Goal: Transaction & Acquisition: Obtain resource

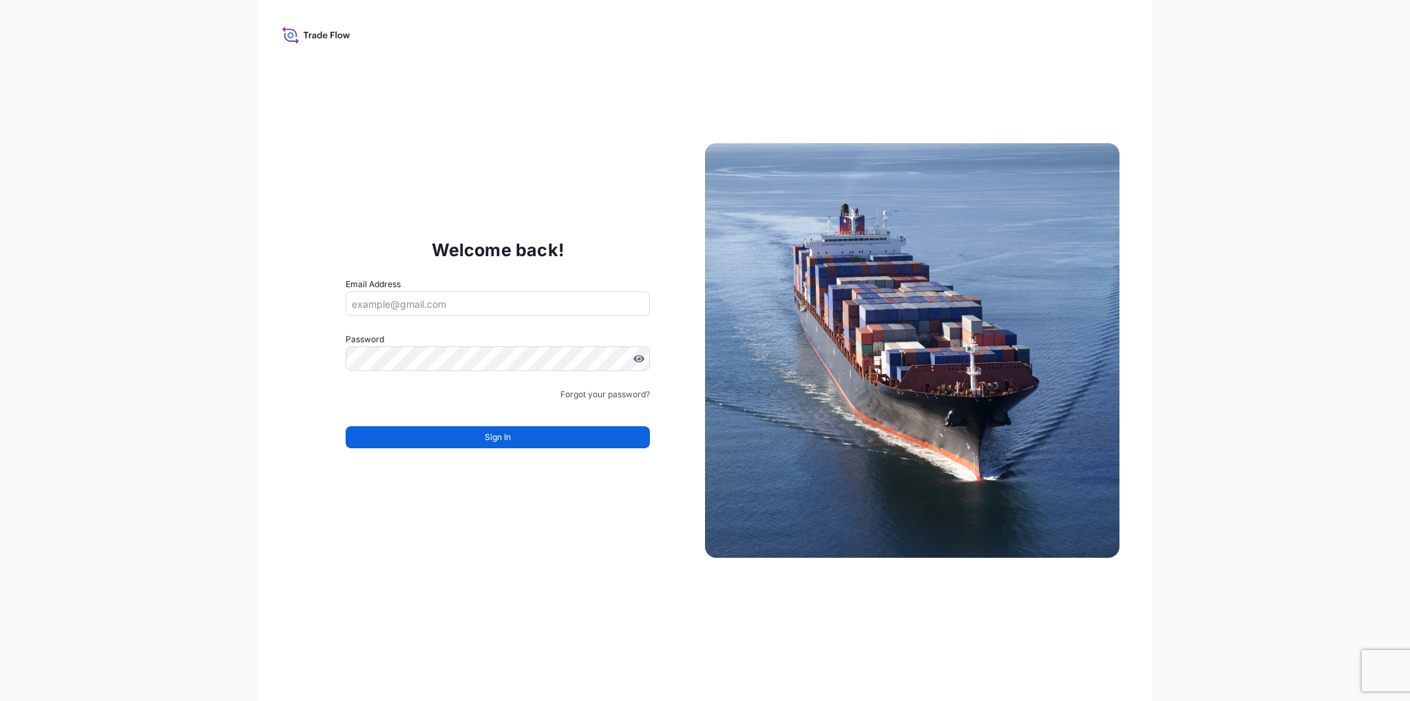
click at [596, 304] on input "Email Address" at bounding box center [498, 303] width 304 height 25
type input "[PERSON_NAME][EMAIL_ADDRESS][DOMAIN_NAME]"
click at [573, 304] on input "[PERSON_NAME][EMAIL_ADDRESS][DOMAIN_NAME]" at bounding box center [498, 303] width 304 height 25
click at [626, 395] on link "Forgot your password?" at bounding box center [606, 395] width 90 height 14
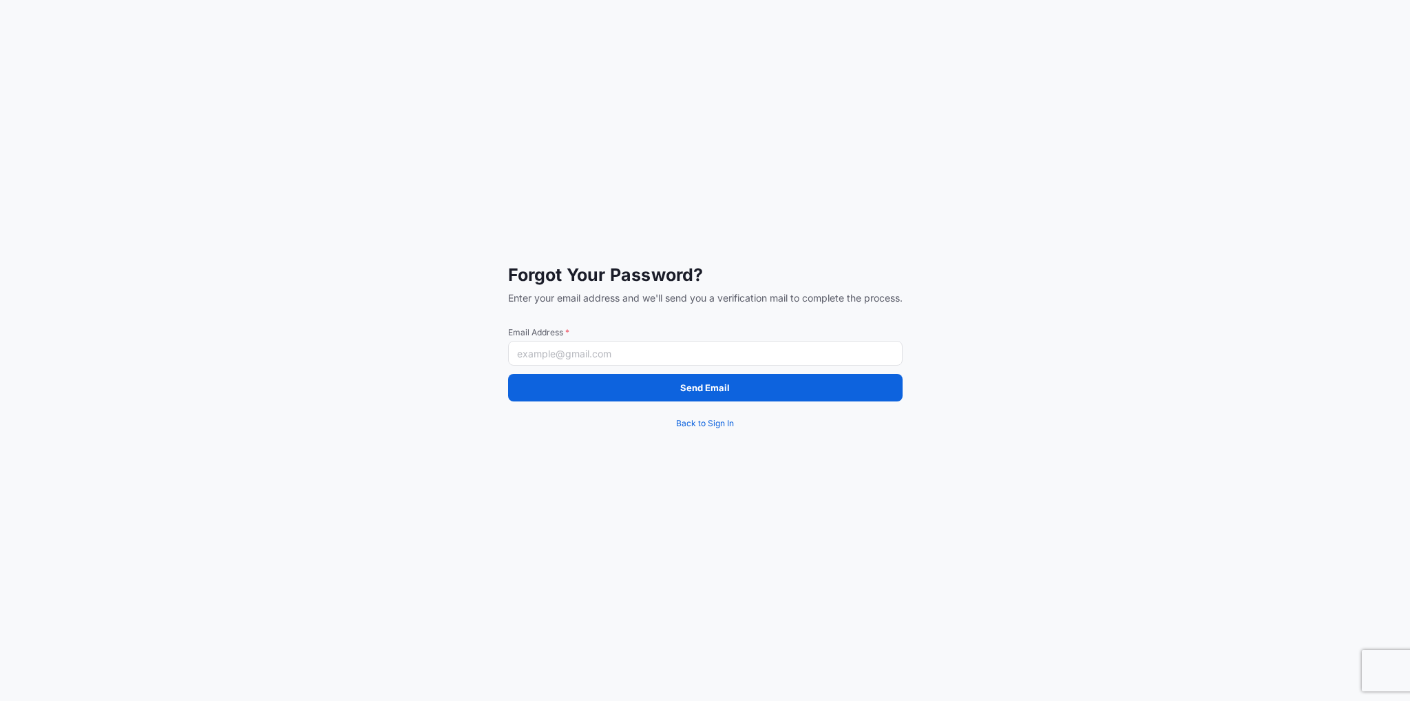
click at [598, 356] on input "Email Address *" at bounding box center [705, 353] width 395 height 25
type input "[PERSON_NAME][EMAIL_ADDRESS][DOMAIN_NAME]"
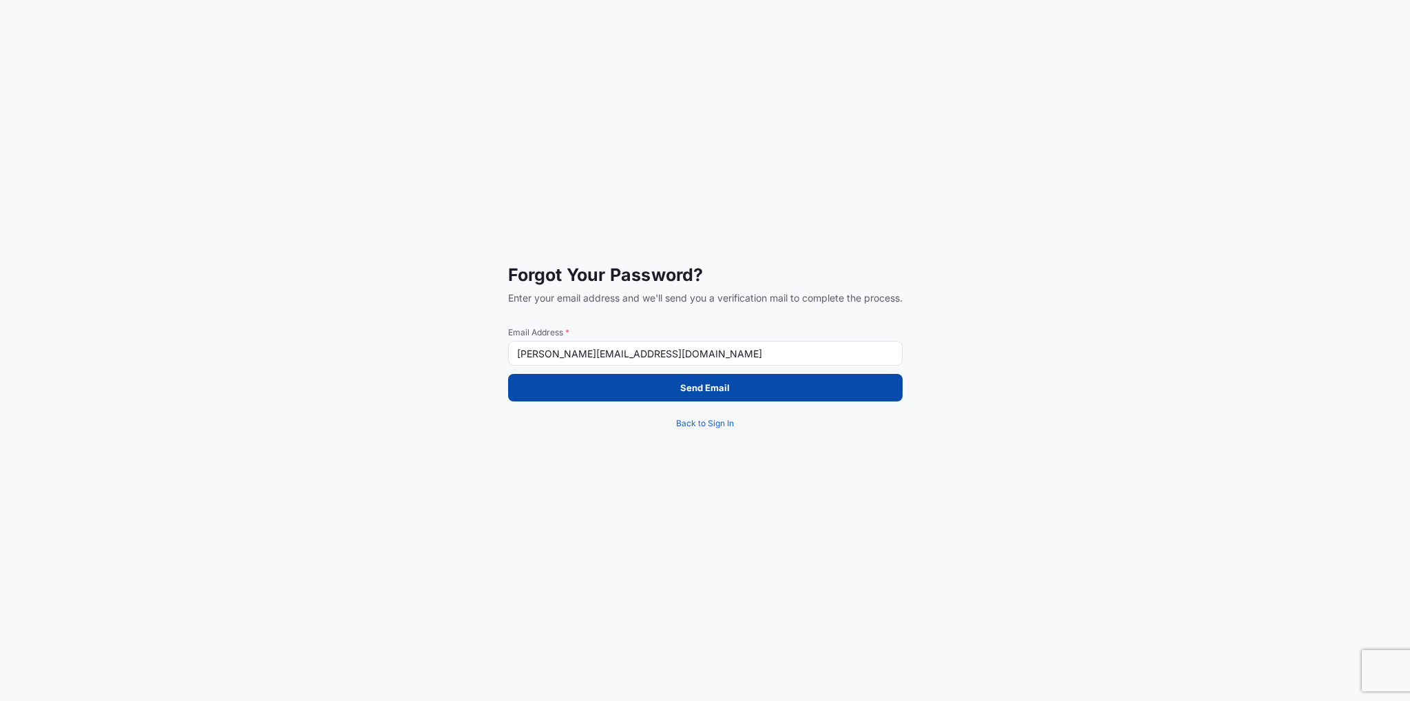
click at [549, 390] on button "Send Email" at bounding box center [705, 388] width 395 height 28
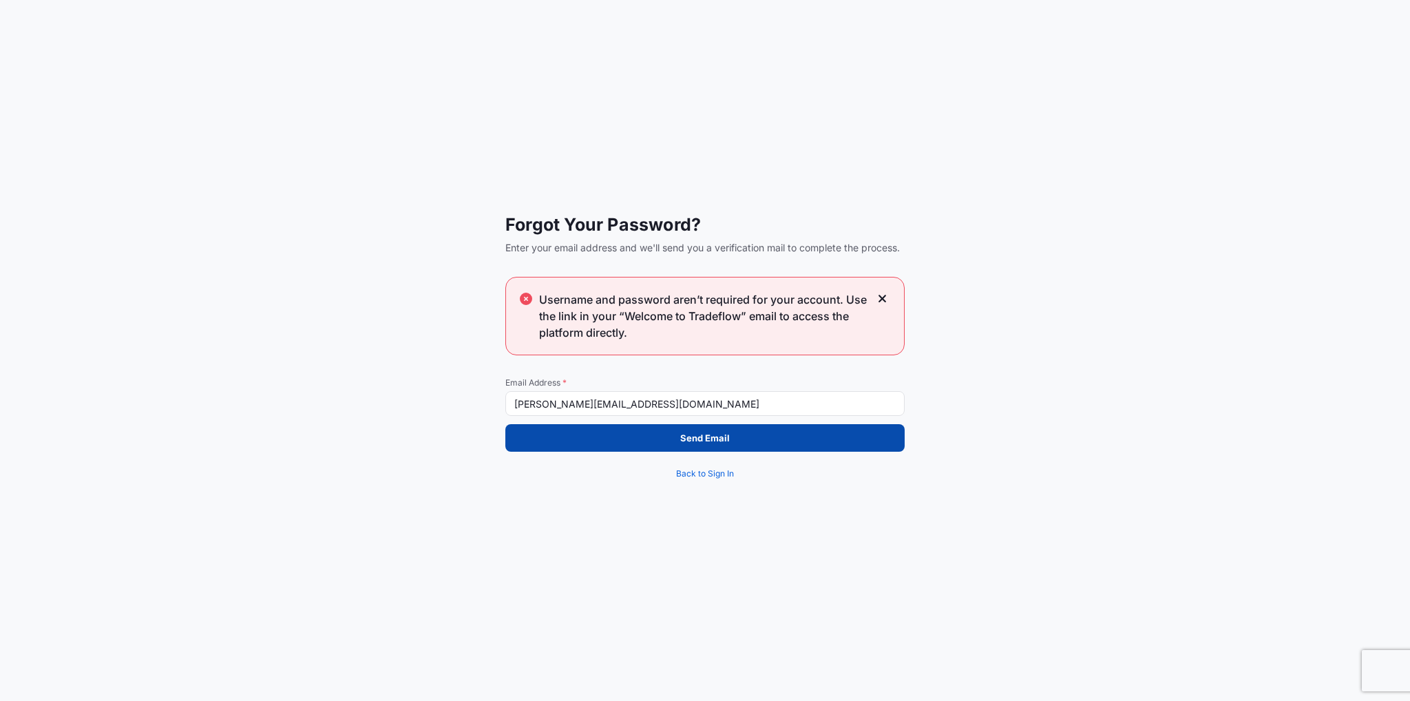
click at [623, 433] on button "Send Email" at bounding box center [704, 438] width 399 height 28
click at [623, 441] on button "Send Email" at bounding box center [704, 438] width 399 height 28
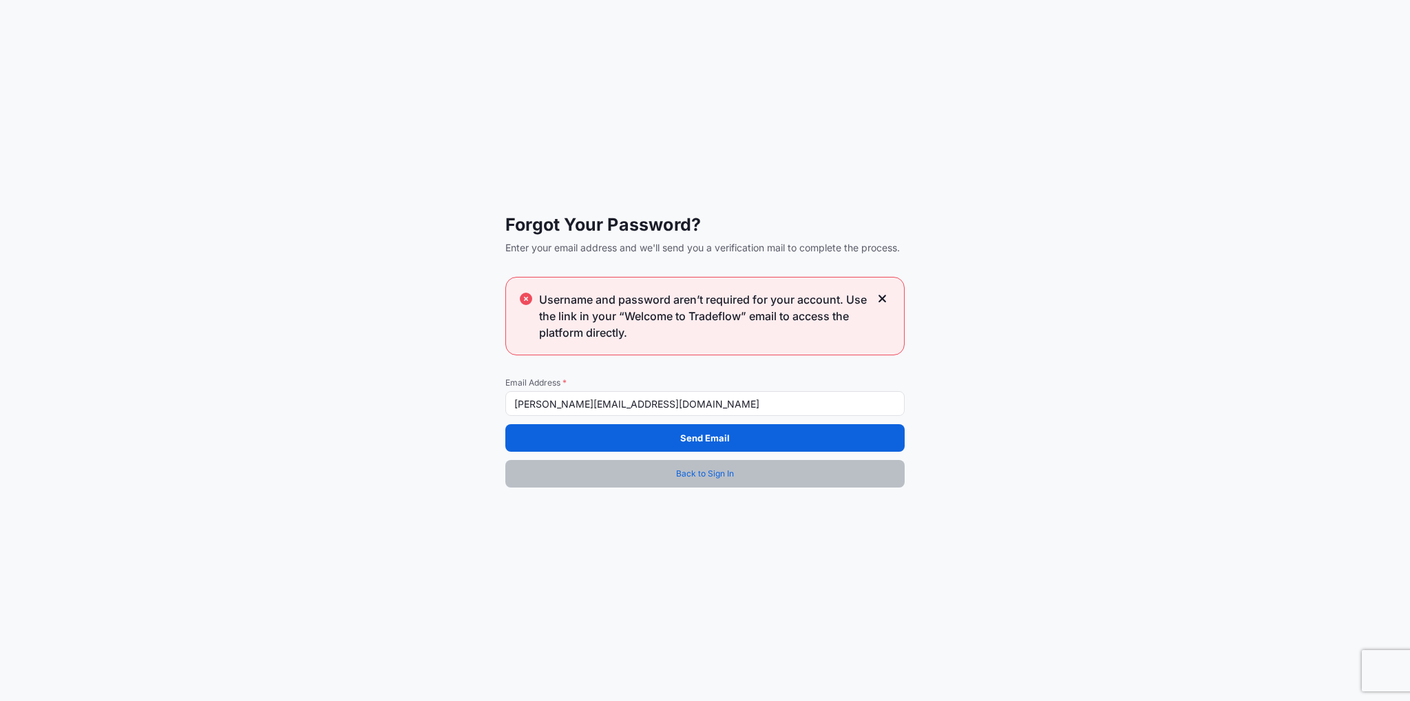
click at [678, 479] on span "Back to Sign In" at bounding box center [705, 474] width 58 height 14
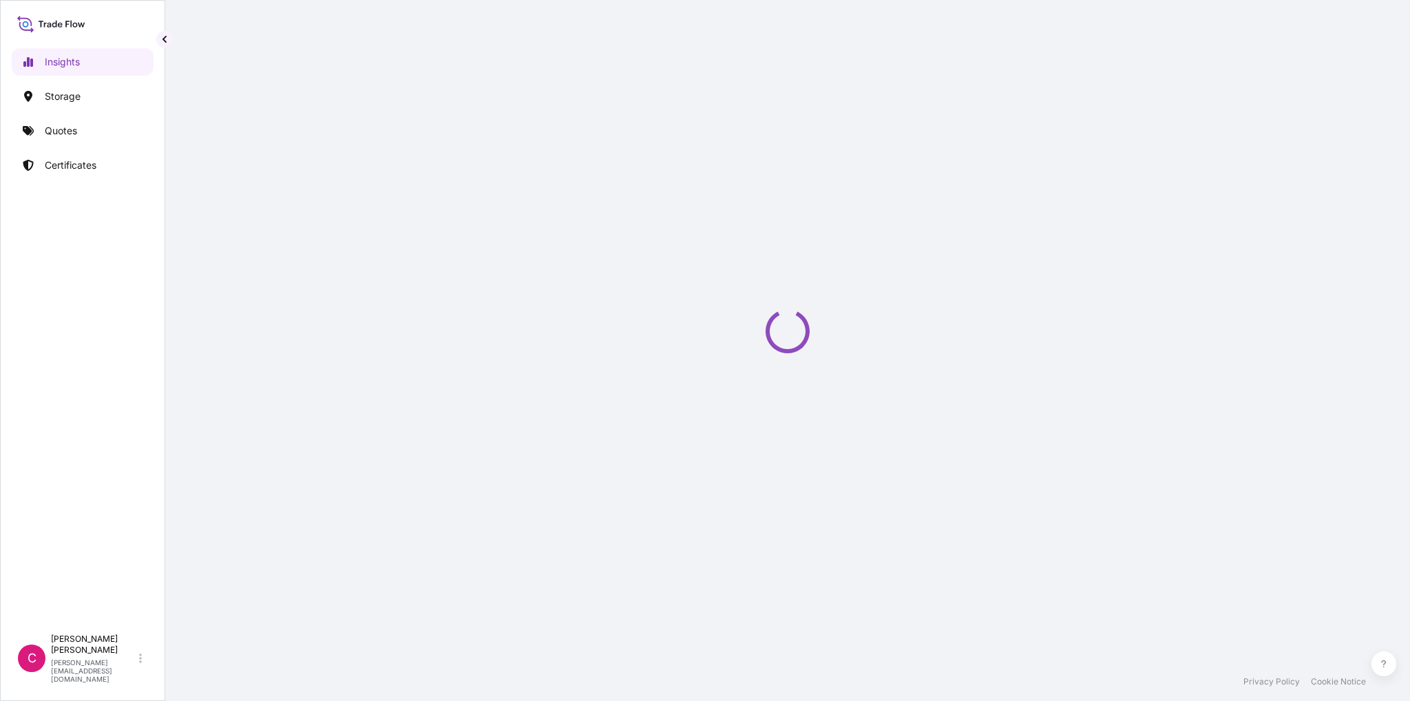
select select "2025"
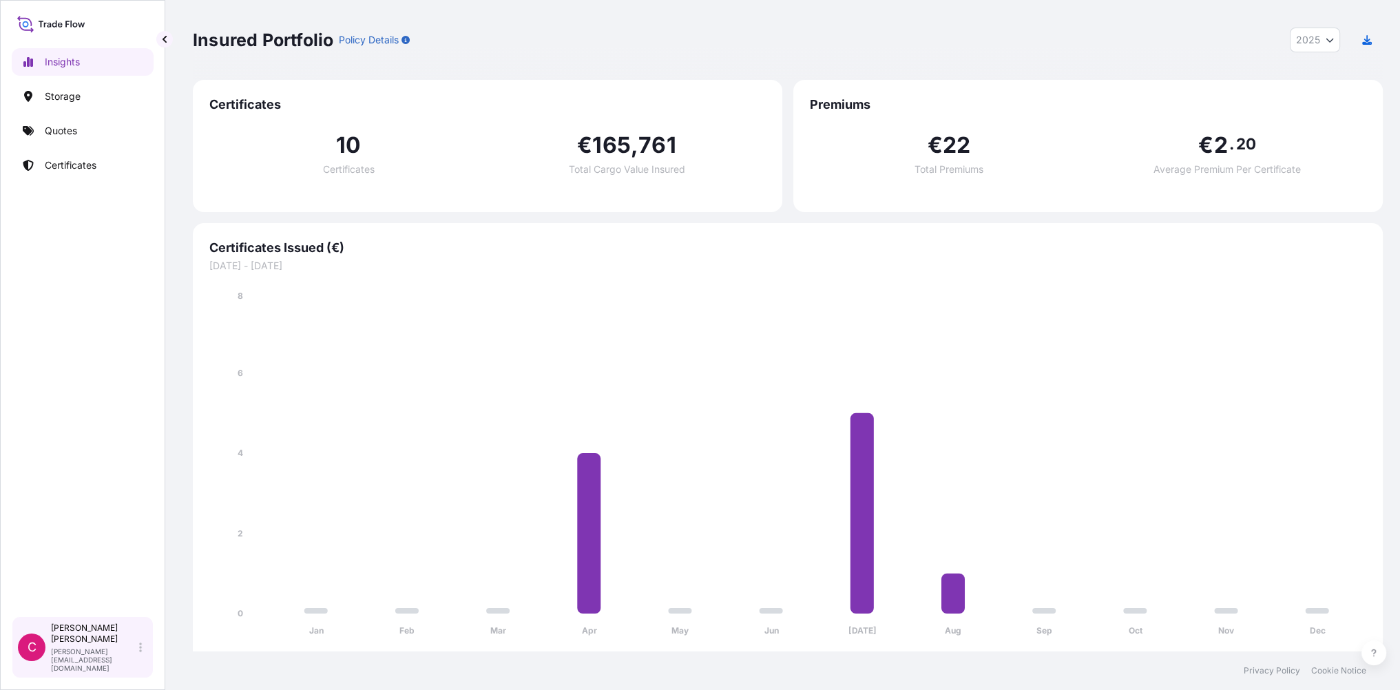
click at [146, 669] on div "Clemens Franke c.franke@art-handling.com" at bounding box center [99, 648] width 96 height 50
click at [113, 604] on div "Insights Storage Quotes Certificates" at bounding box center [83, 326] width 142 height 581
click at [72, 133] on p "Quotes" at bounding box center [61, 131] width 32 height 14
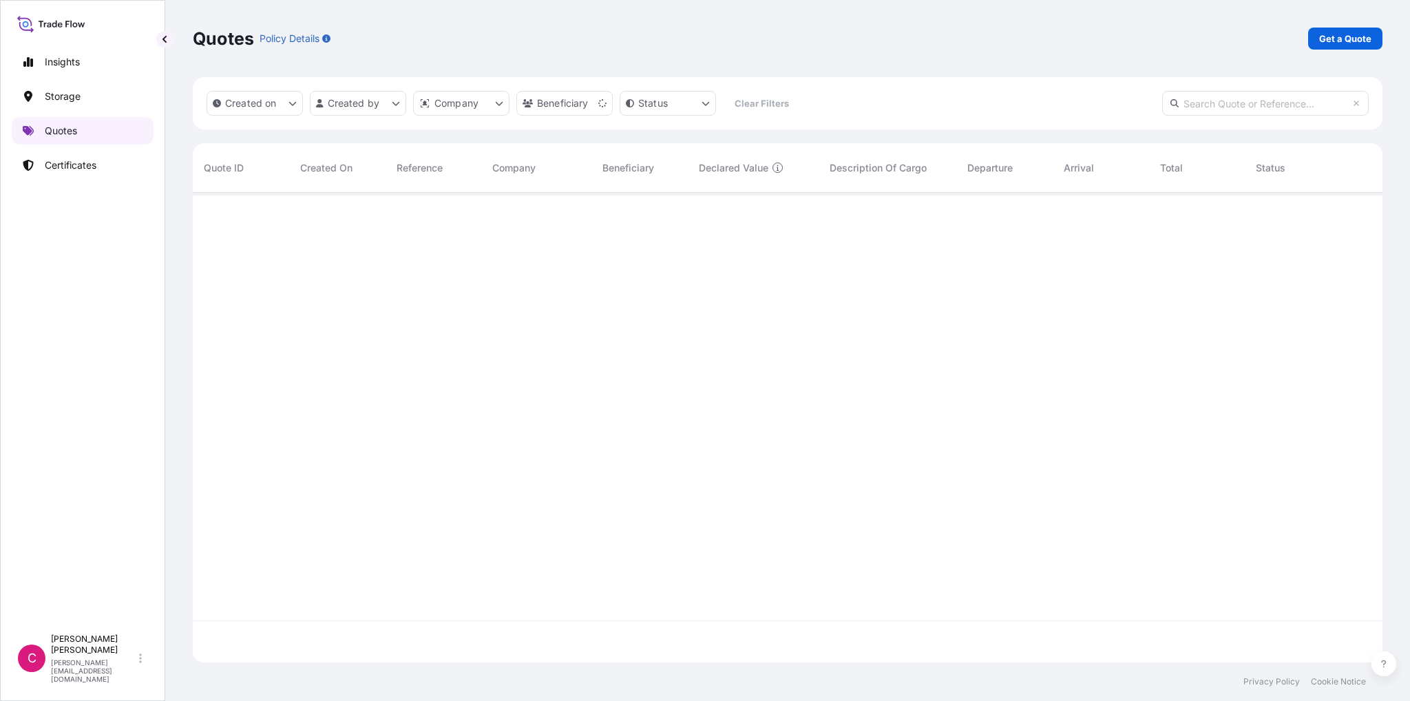
scroll to position [508, 1179]
click at [92, 165] on p "Certificates" at bounding box center [71, 165] width 52 height 14
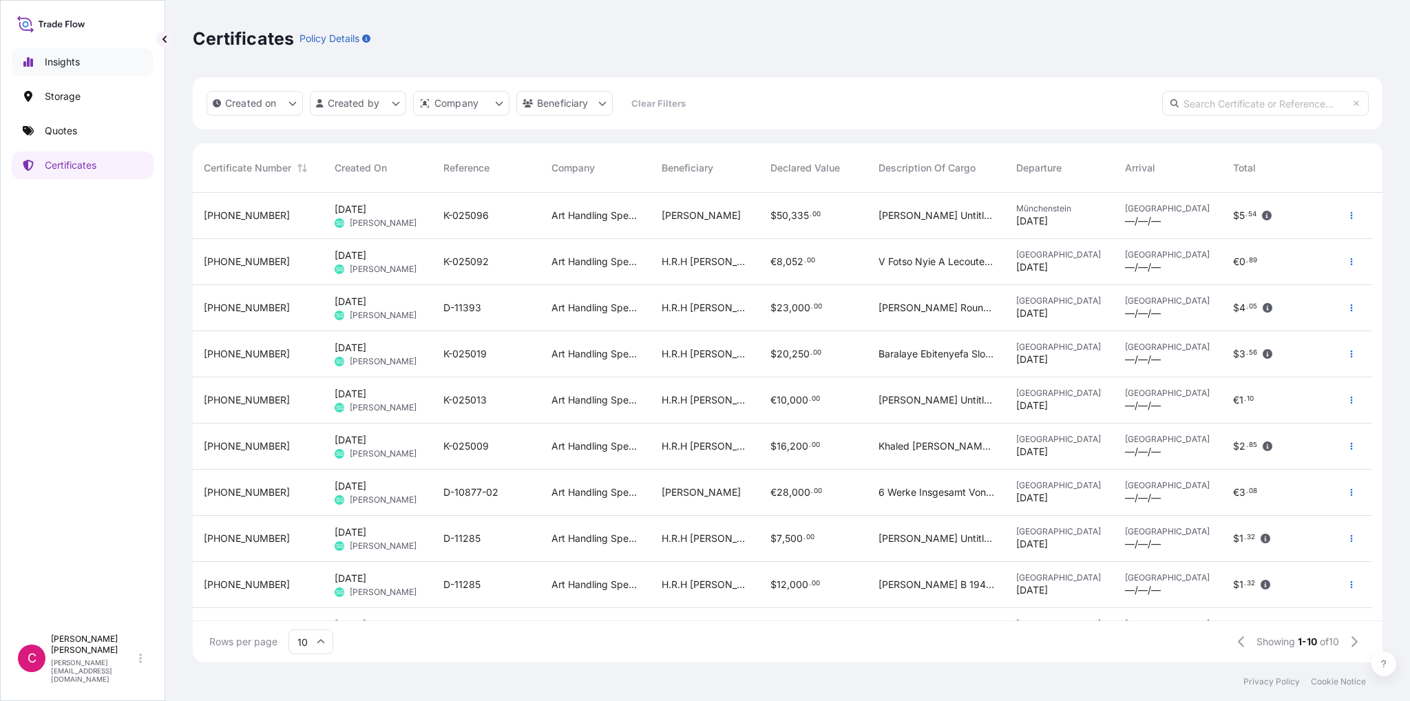
click at [61, 62] on p "Insights" at bounding box center [62, 62] width 35 height 14
select select "2025"
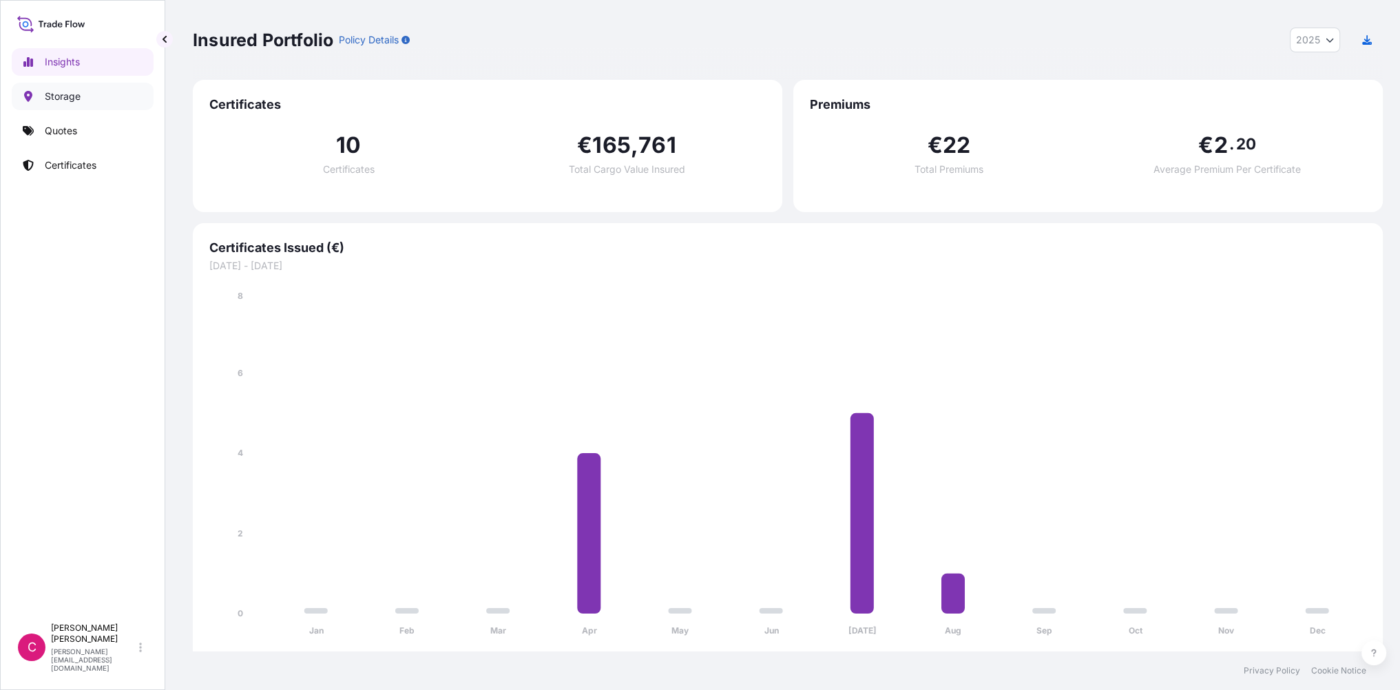
click at [58, 94] on p "Storage" at bounding box center [63, 97] width 36 height 14
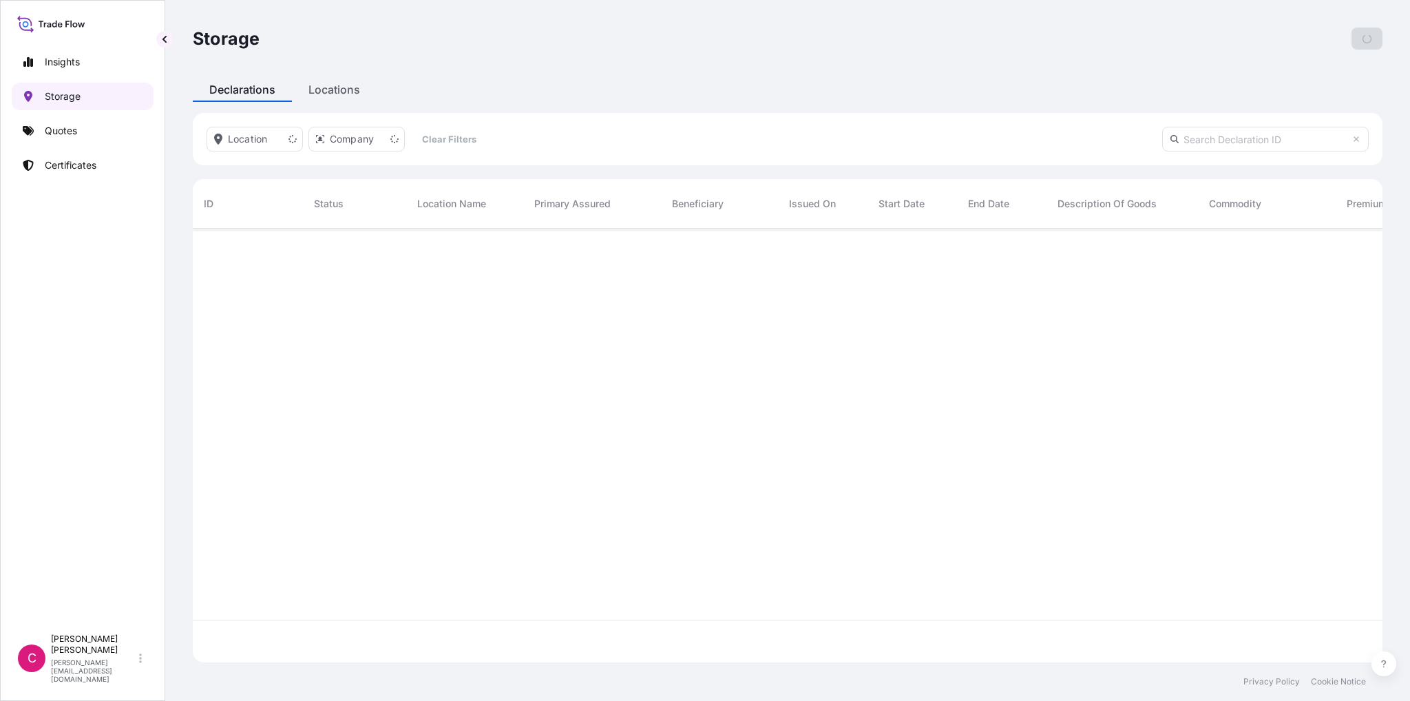
scroll to position [430, 1179]
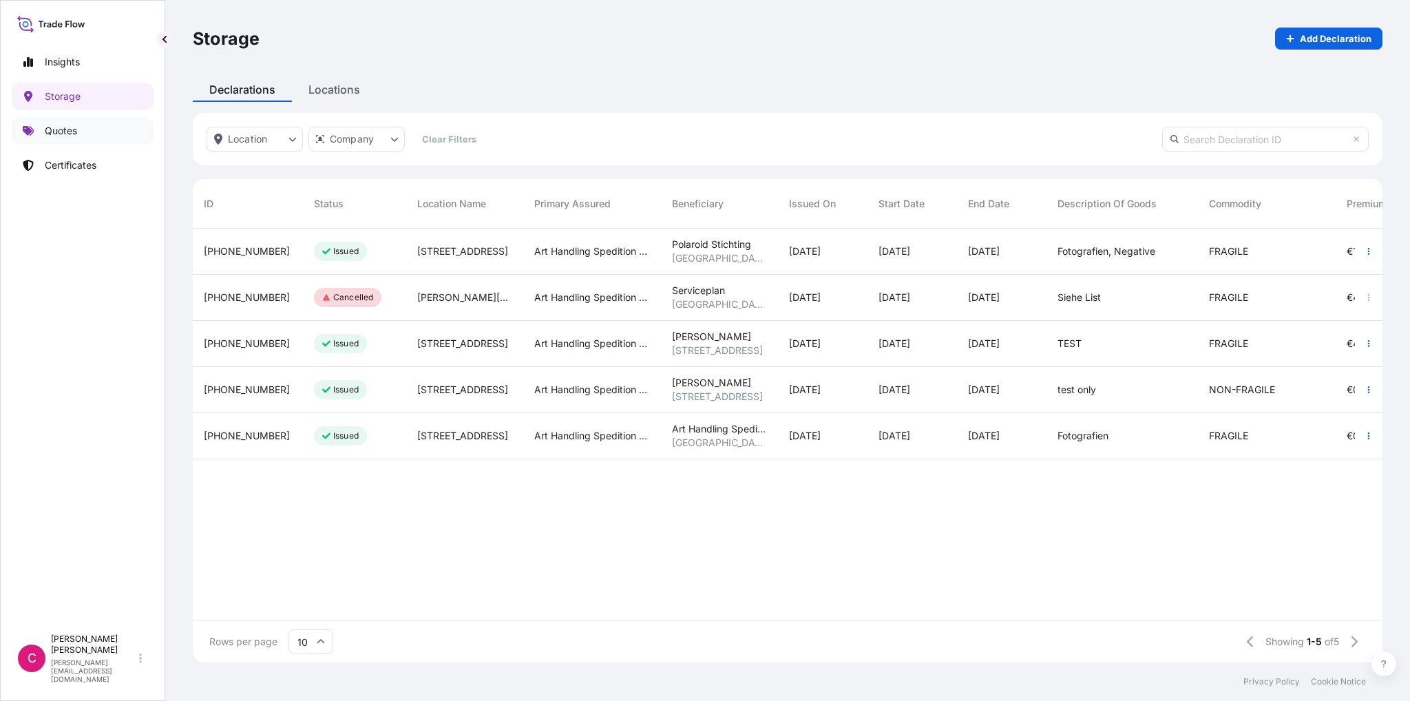
click at [67, 127] on p "Quotes" at bounding box center [61, 131] width 32 height 14
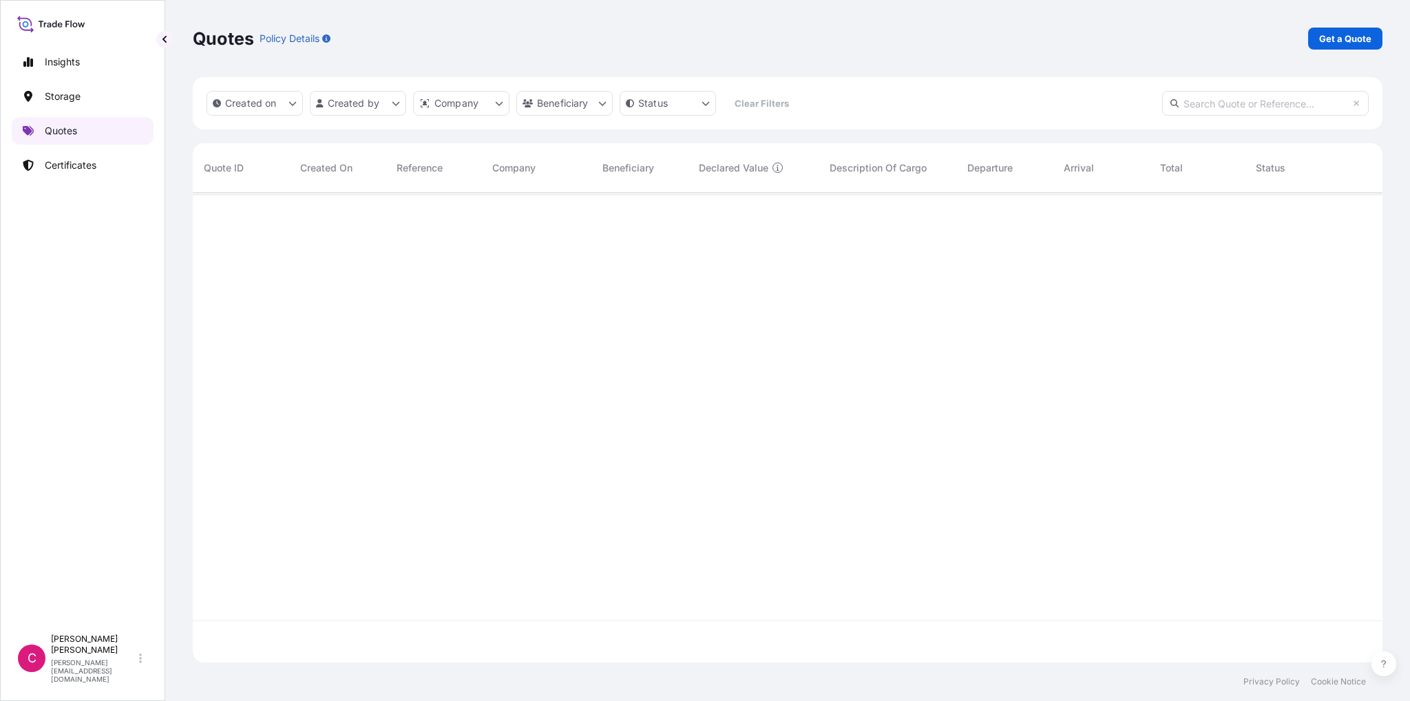
scroll to position [508, 1179]
click at [1353, 40] on p "Get a Quote" at bounding box center [1346, 39] width 52 height 14
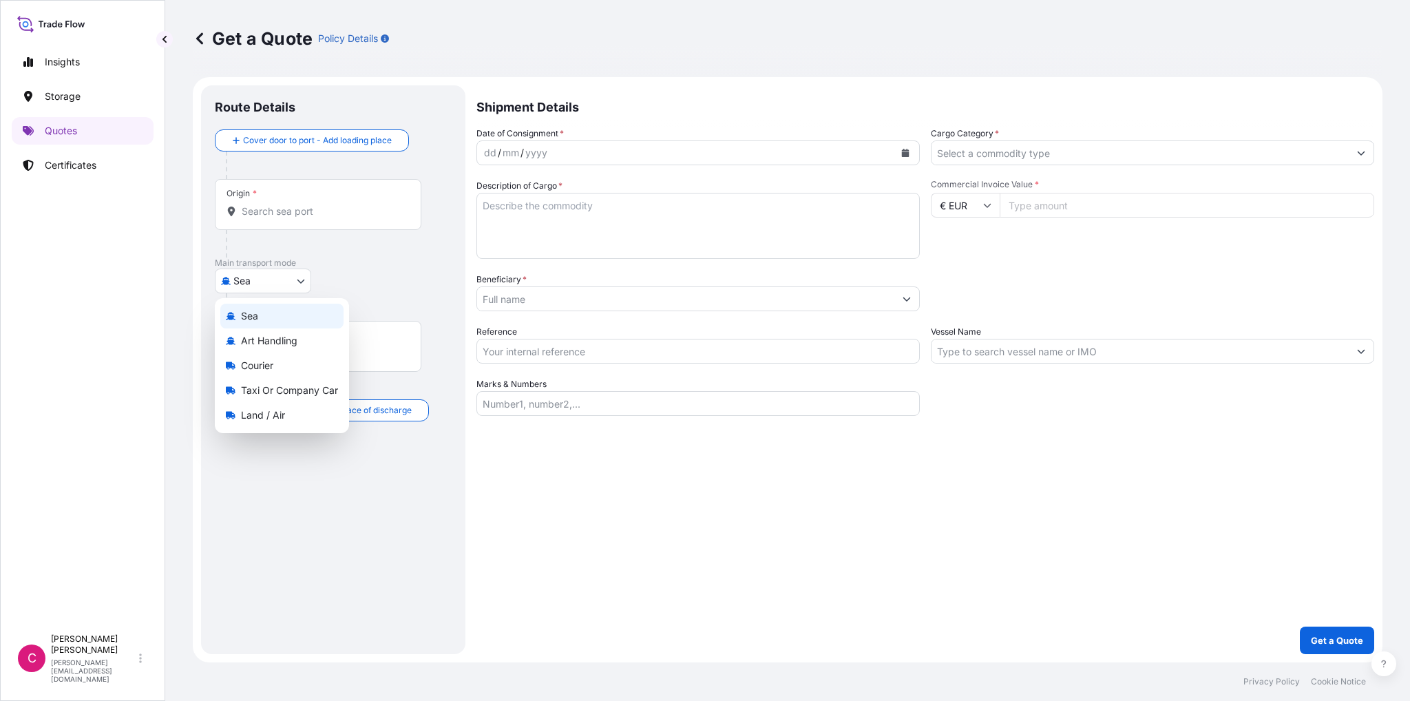
click at [298, 281] on body "Insights Storage Quotes Certificates C Clemens Franke c.franke@art-handling.com…" at bounding box center [705, 350] width 1410 height 701
click at [279, 335] on span "Art Handling" at bounding box center [269, 341] width 56 height 14
select select "Art Handling"
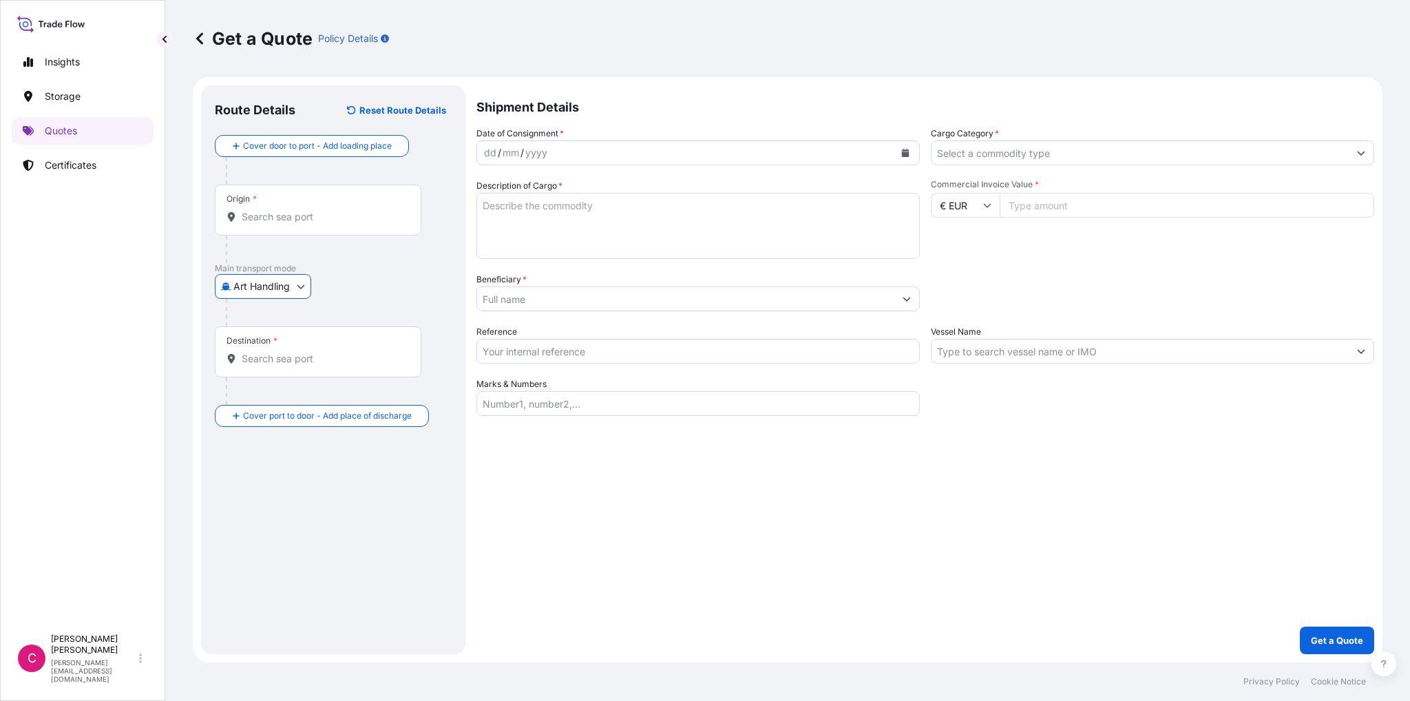
click at [326, 225] on div "Origin *" at bounding box center [318, 210] width 207 height 51
click at [326, 224] on input "Origin *" at bounding box center [323, 217] width 163 height 14
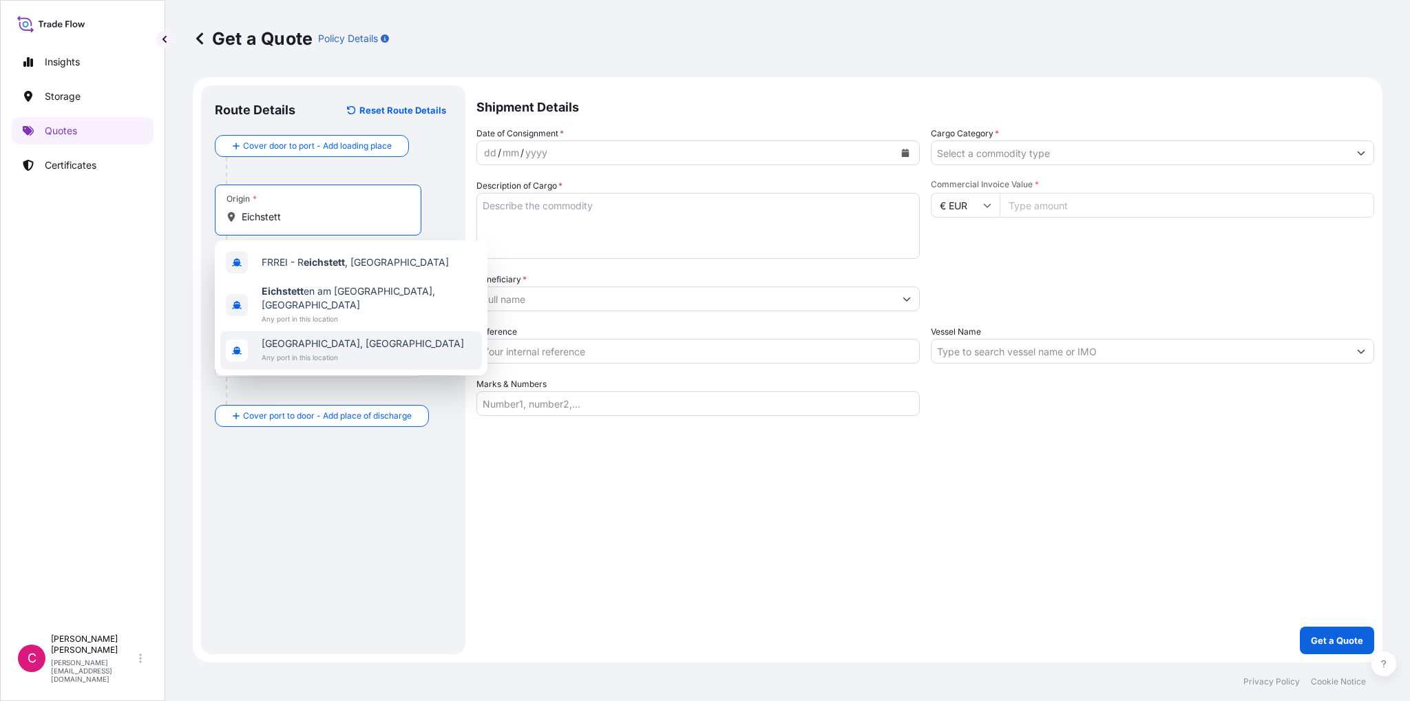
click at [281, 337] on span "Eichstätt, Germany" at bounding box center [363, 344] width 202 height 14
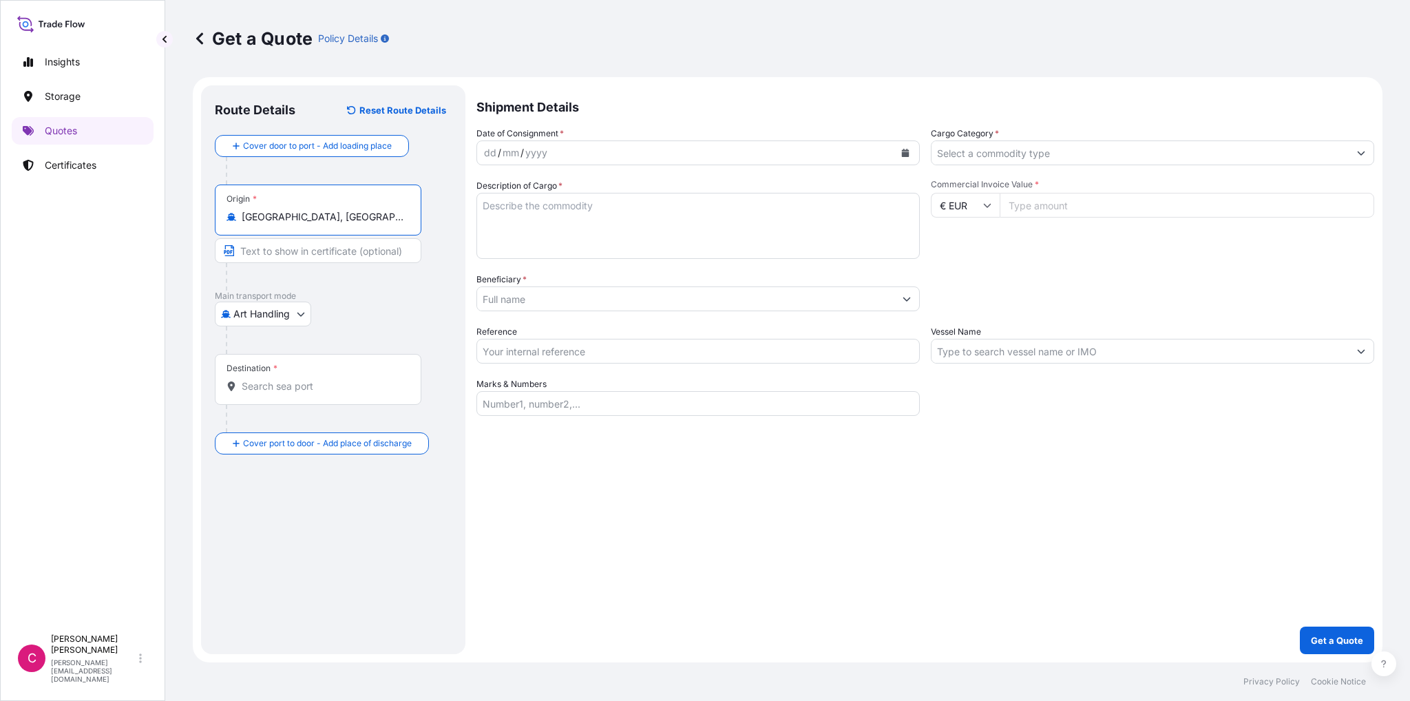
type input "Eichstätt, Germany"
click at [330, 393] on div "Destination *" at bounding box center [318, 379] width 207 height 51
click at [330, 393] on input "Destination *" at bounding box center [323, 386] width 163 height 14
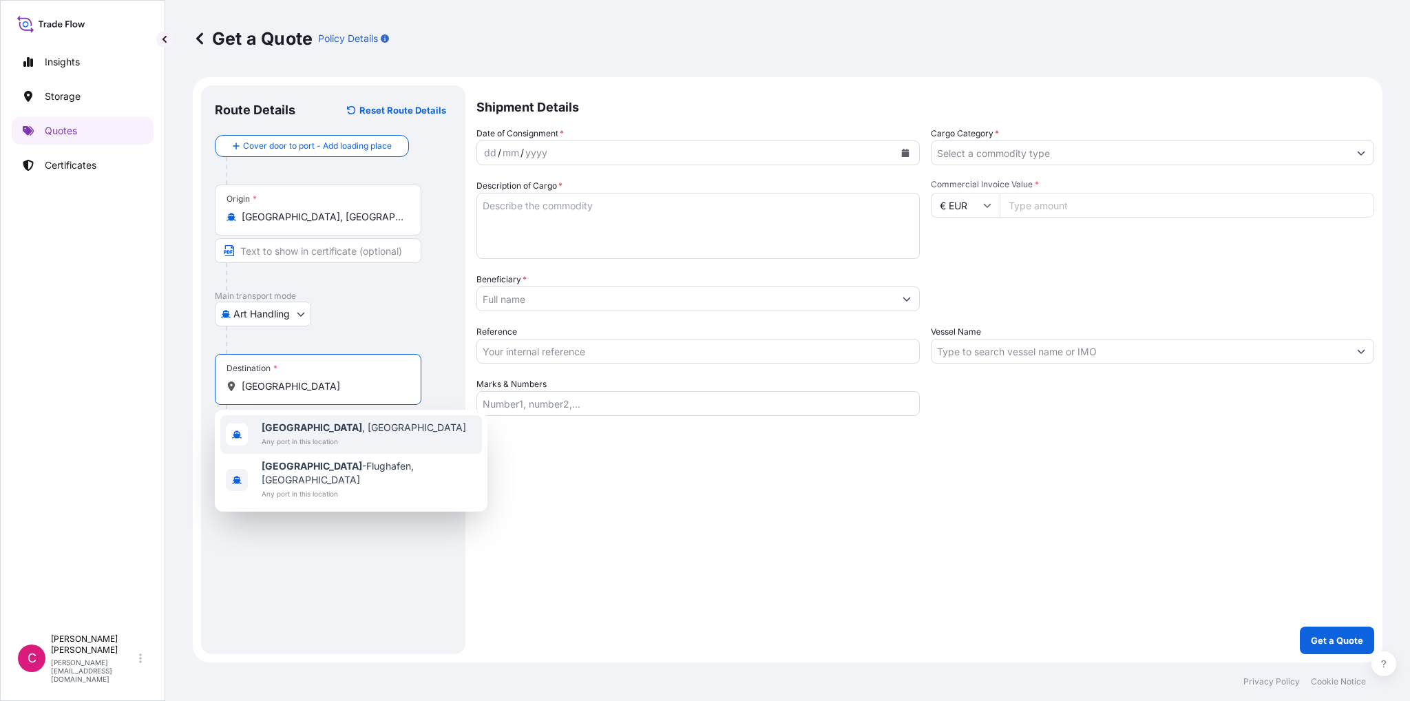
click at [302, 431] on b "München" at bounding box center [312, 427] width 101 height 12
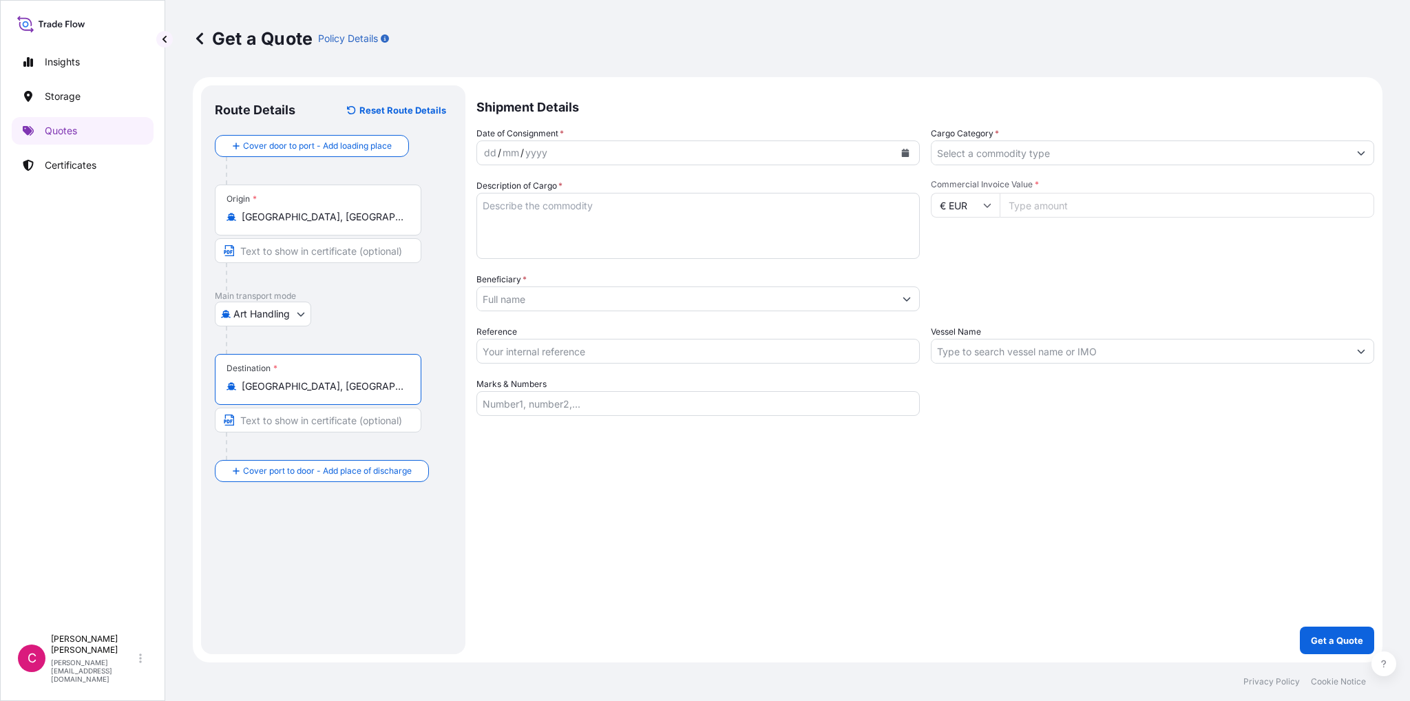
type input "München, Germany"
click at [908, 153] on icon "Calendar" at bounding box center [906, 153] width 8 height 8
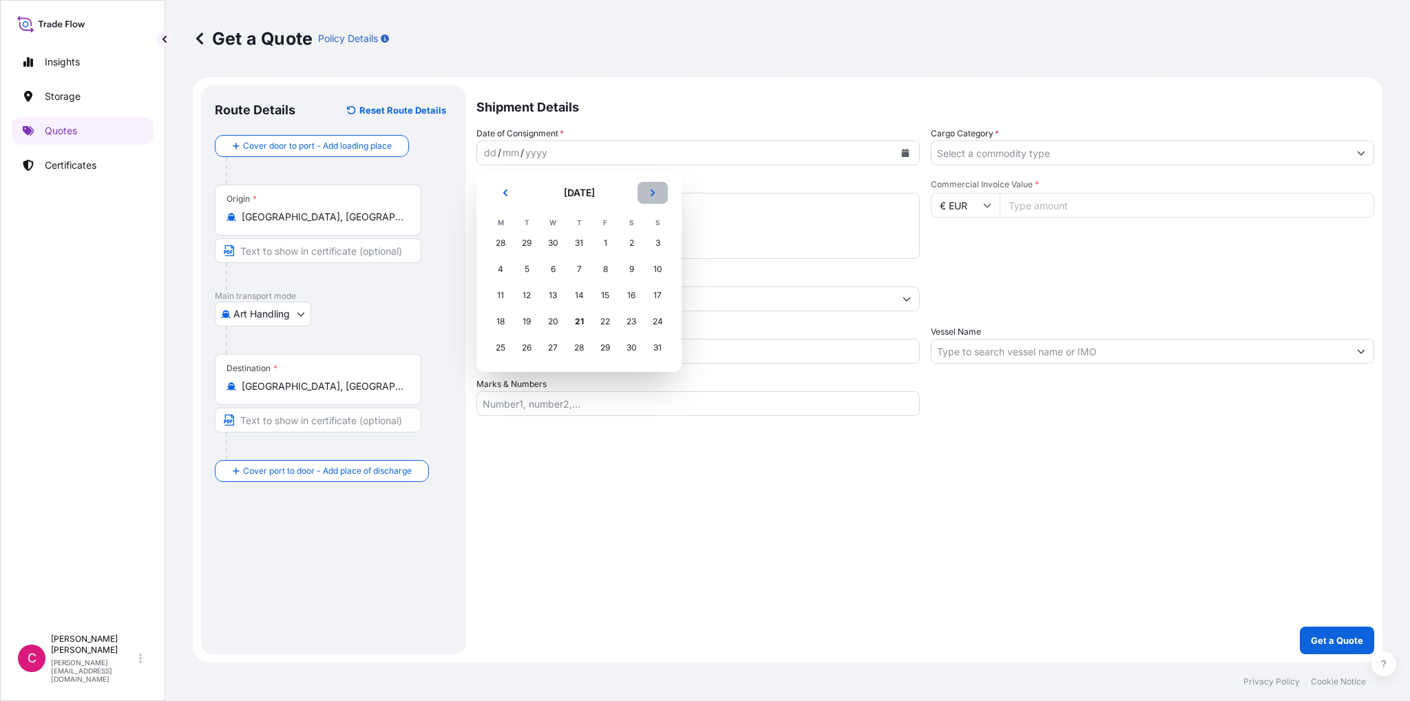
click at [653, 192] on icon "Next" at bounding box center [653, 193] width 8 height 8
click at [583, 273] on div "9" at bounding box center [579, 269] width 25 height 25
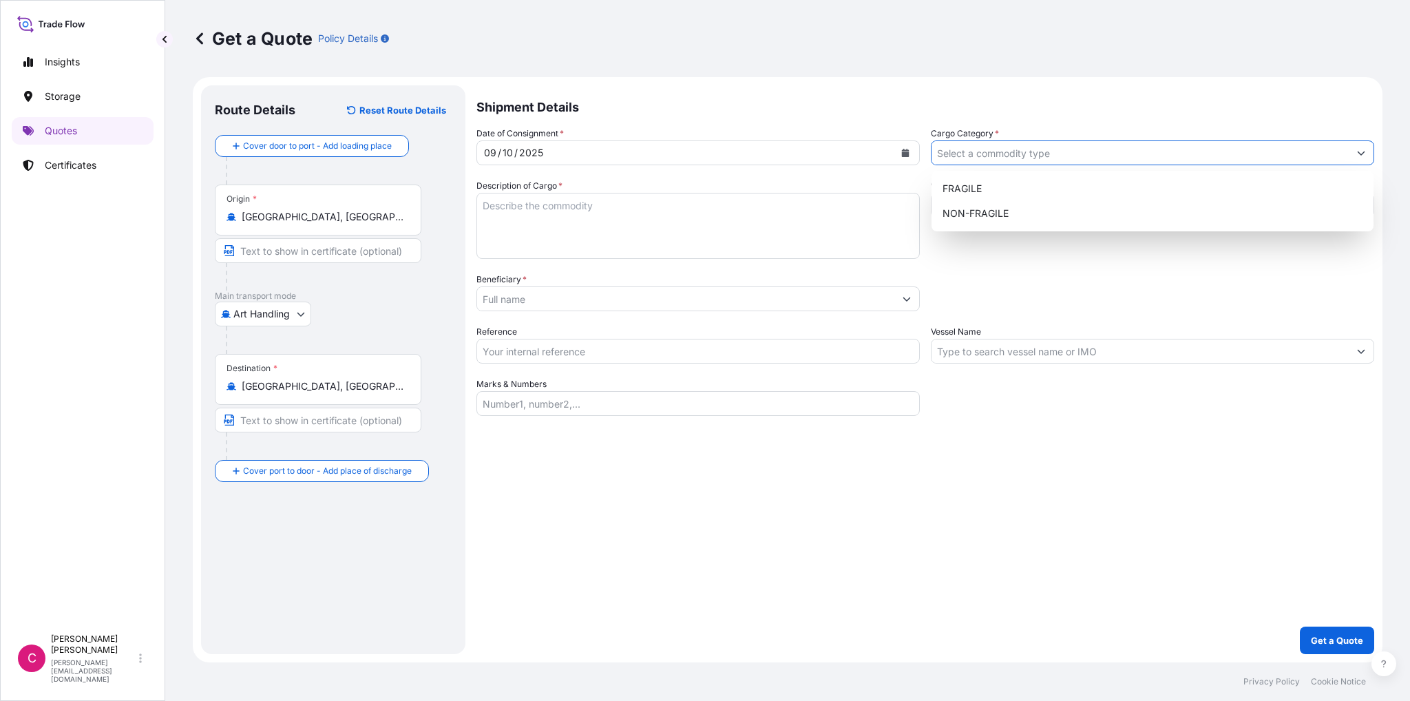
click at [1361, 154] on icon "Show suggestions" at bounding box center [1362, 154] width 8 height 4
click at [963, 192] on div "FRAGILE" at bounding box center [1152, 188] width 431 height 25
type input "FRAGILE"
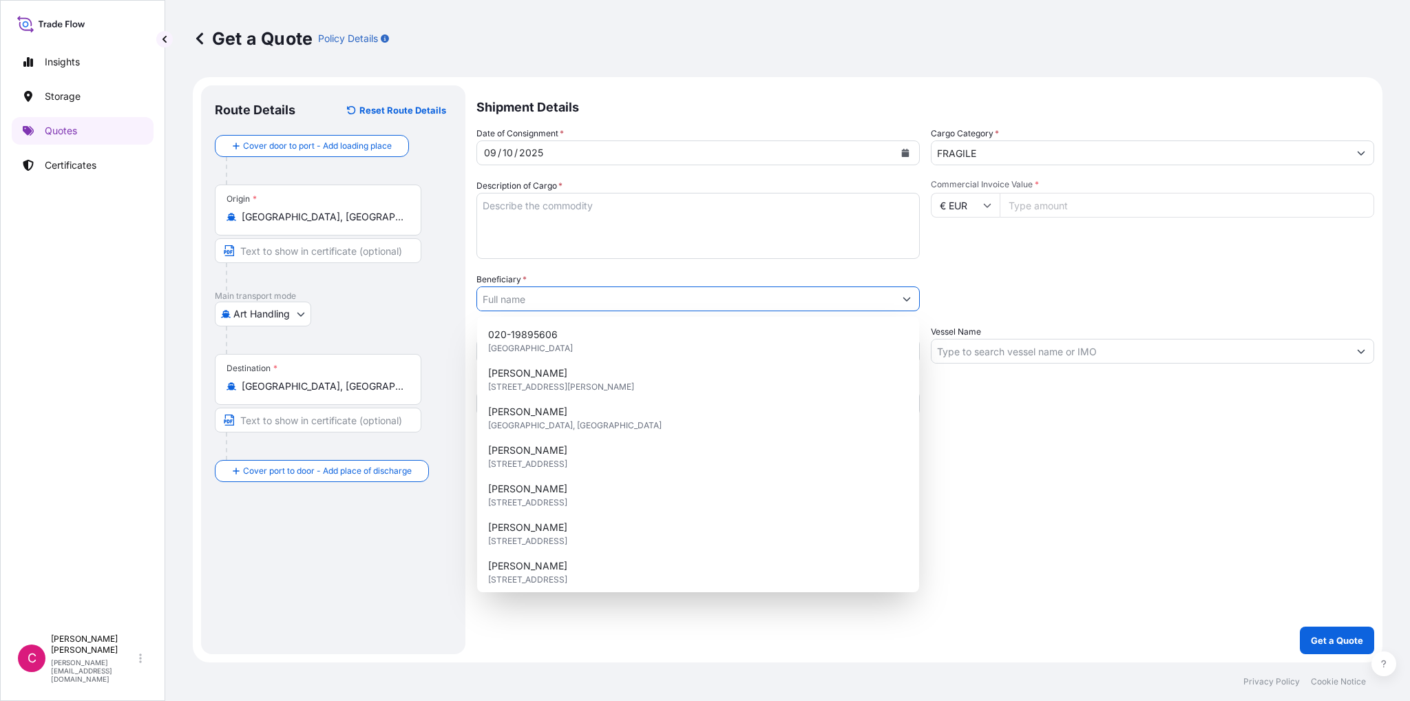
click at [908, 302] on icon "Show suggestions" at bounding box center [907, 299] width 8 height 8
click at [964, 279] on div "Packing Category Type to search a container mode Please select a primary mode o…" at bounding box center [1153, 292] width 444 height 39
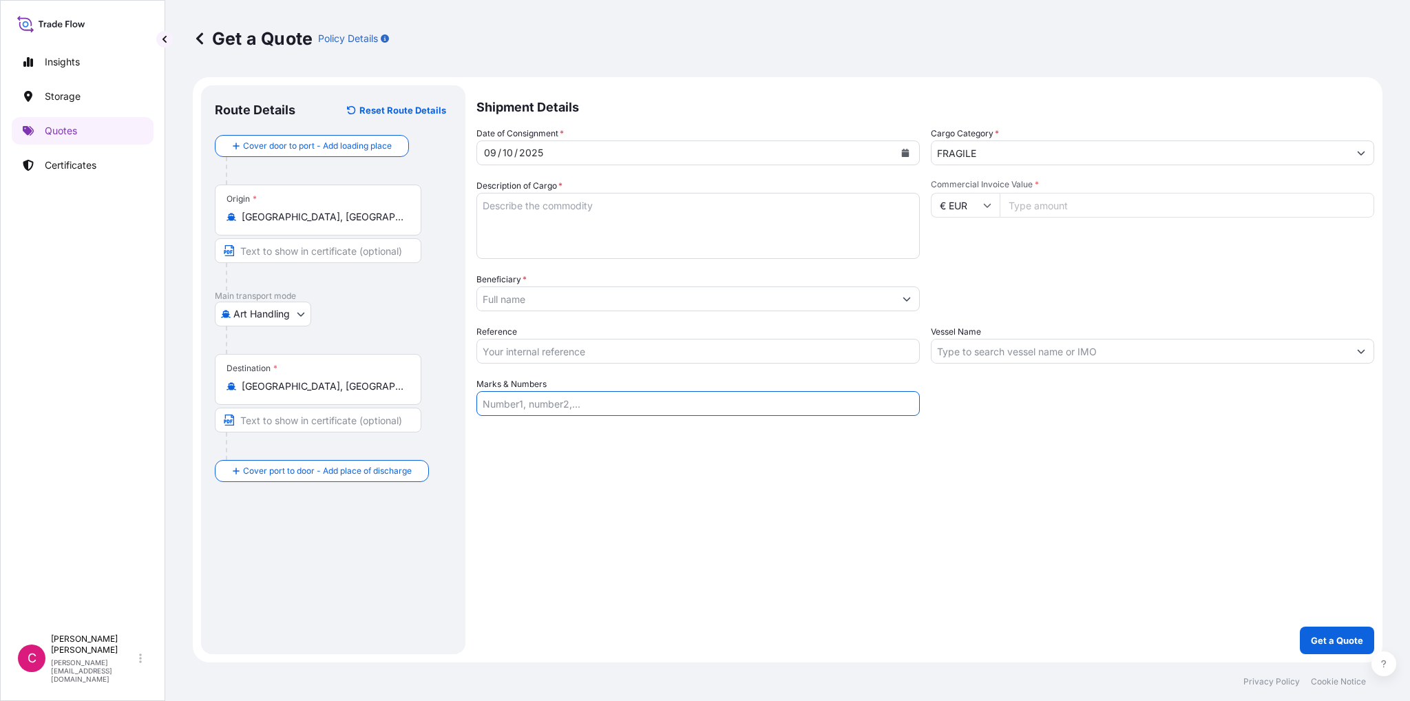
click at [831, 408] on input "Marks & Numbers" at bounding box center [699, 403] width 444 height 25
click at [955, 355] on input "Vessel Name" at bounding box center [1140, 351] width 417 height 25
